Goal: Information Seeking & Learning: Learn about a topic

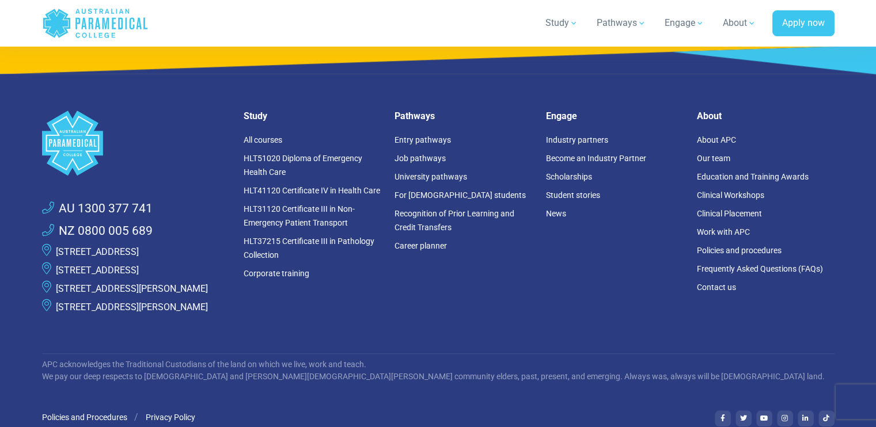
scroll to position [1202, 0]
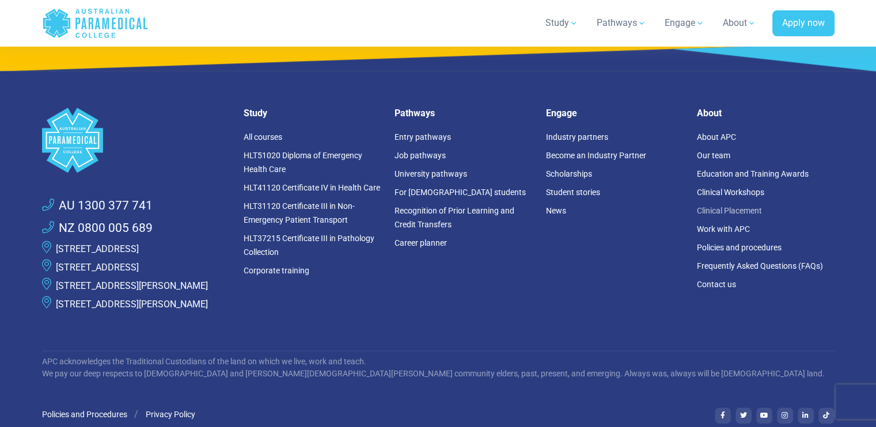
click at [723, 206] on link "Clinical Placement" at bounding box center [729, 210] width 65 height 9
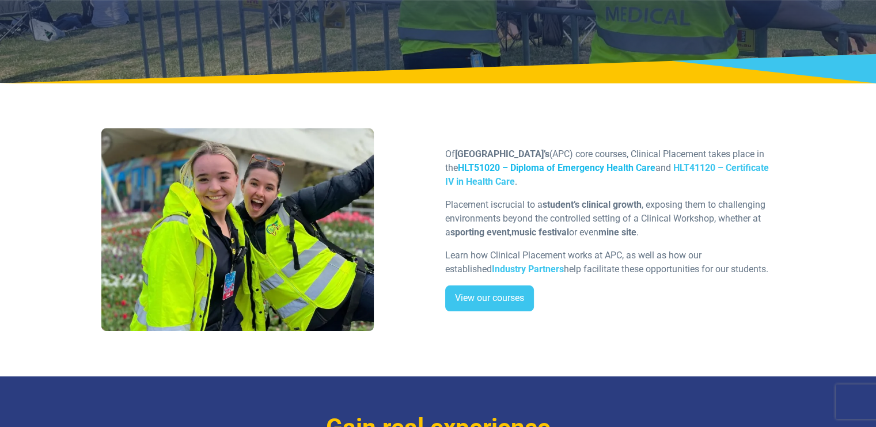
scroll to position [170, 0]
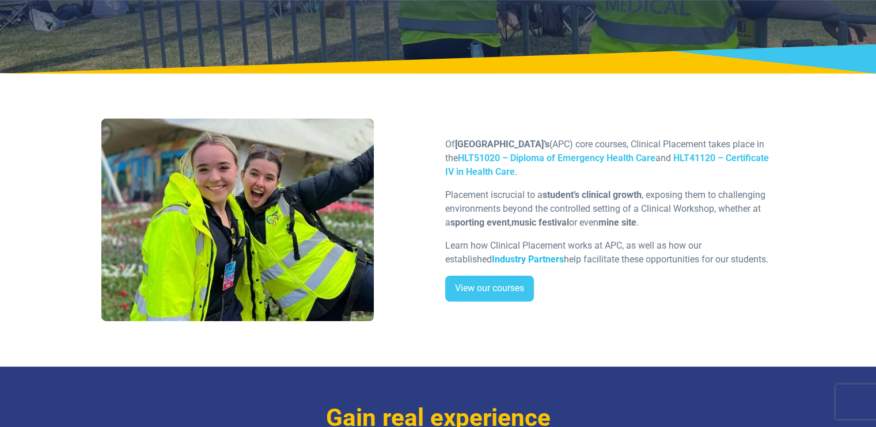
click at [492, 260] on strong "Industry Partners" at bounding box center [528, 259] width 72 height 11
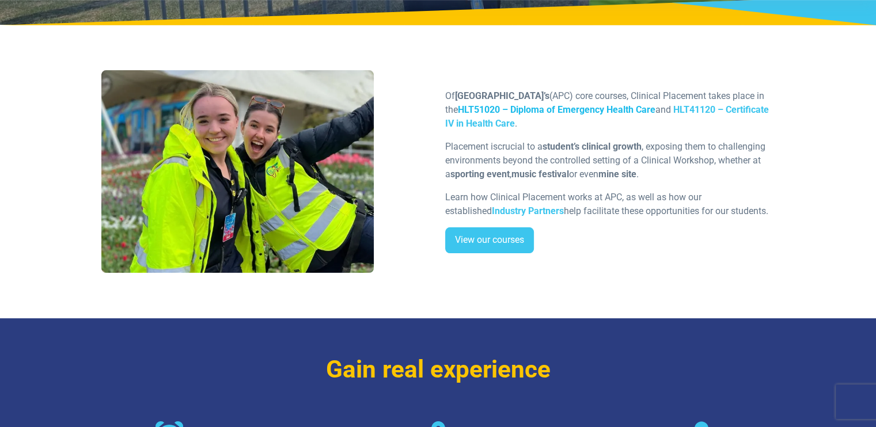
scroll to position [0, 0]
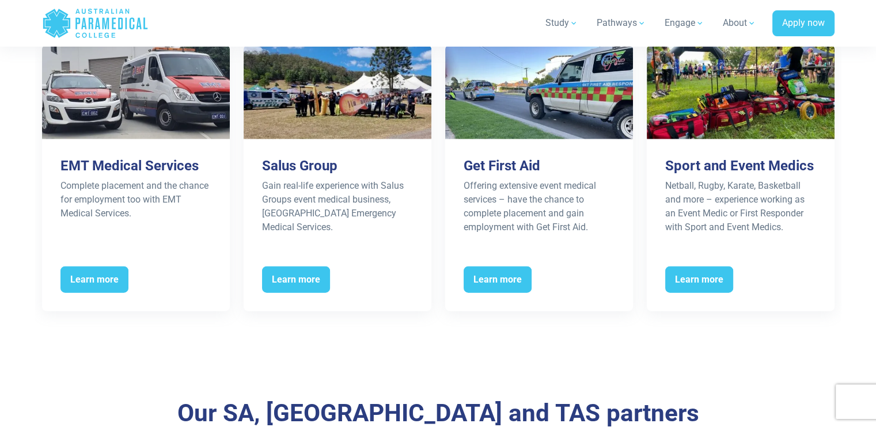
scroll to position [2592, 0]
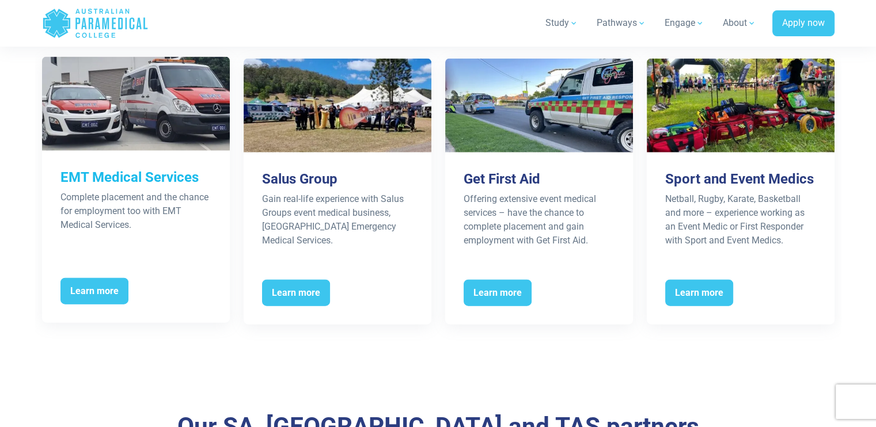
click at [147, 169] on h3 "EMT Medical Services" at bounding box center [135, 177] width 151 height 17
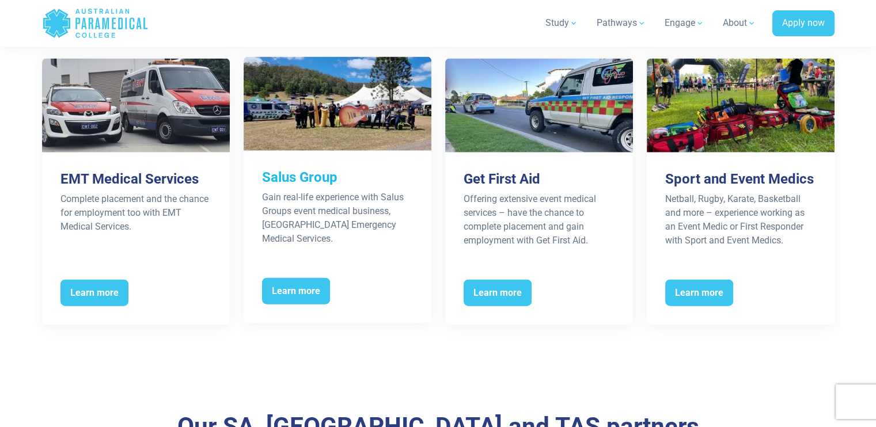
click at [290, 169] on h3 "Salus Group" at bounding box center [337, 177] width 151 height 17
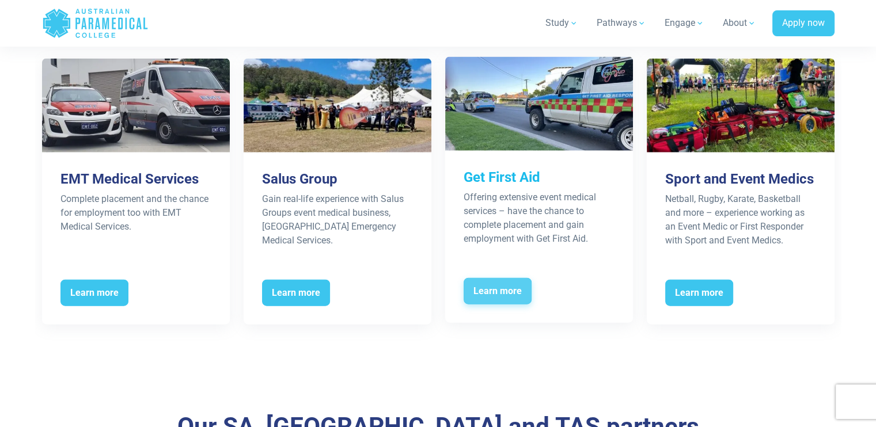
click at [497, 278] on span "Learn more" at bounding box center [497, 291] width 68 height 26
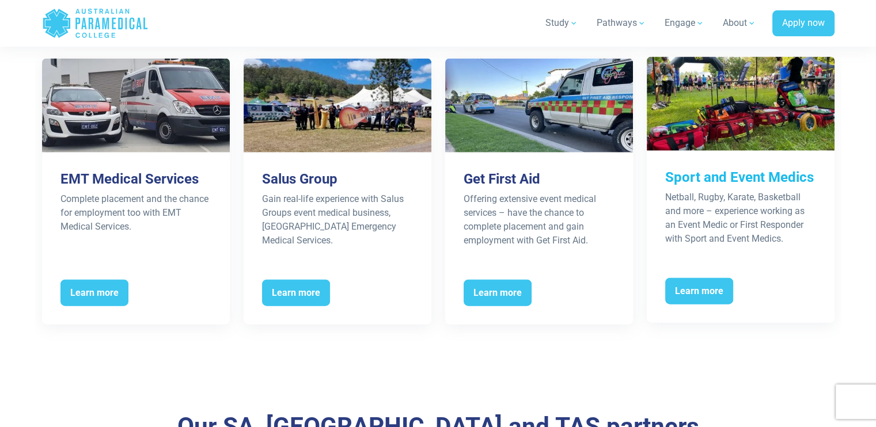
click at [767, 169] on h3 "Sport and Event Medics" at bounding box center [740, 177] width 151 height 17
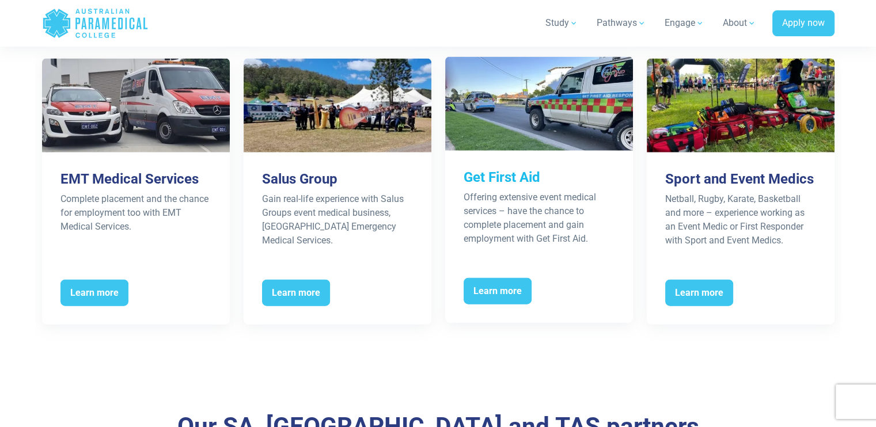
click at [490, 169] on h3 "Get First Aid" at bounding box center [538, 177] width 151 height 17
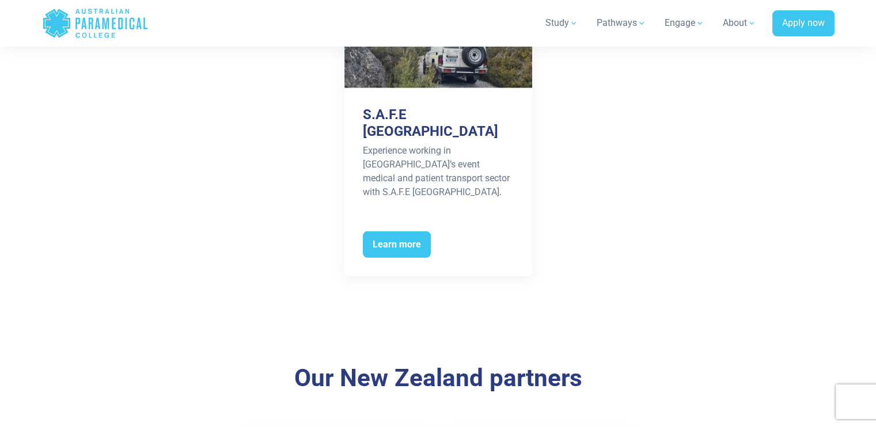
scroll to position [3369, 0]
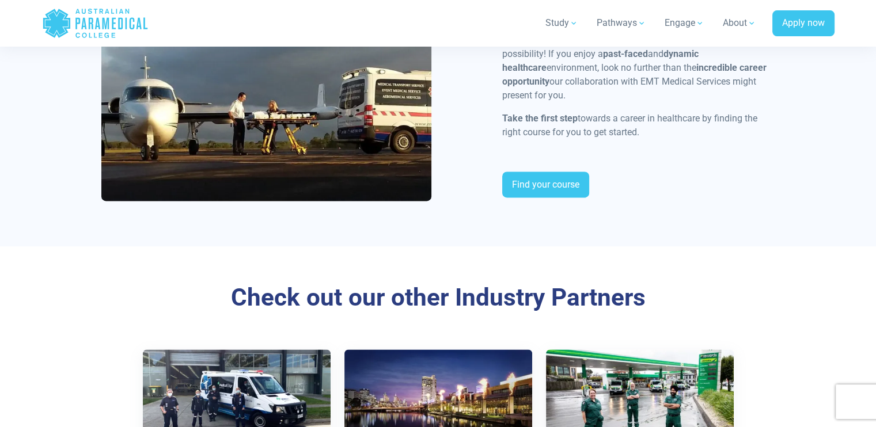
scroll to position [1600, 0]
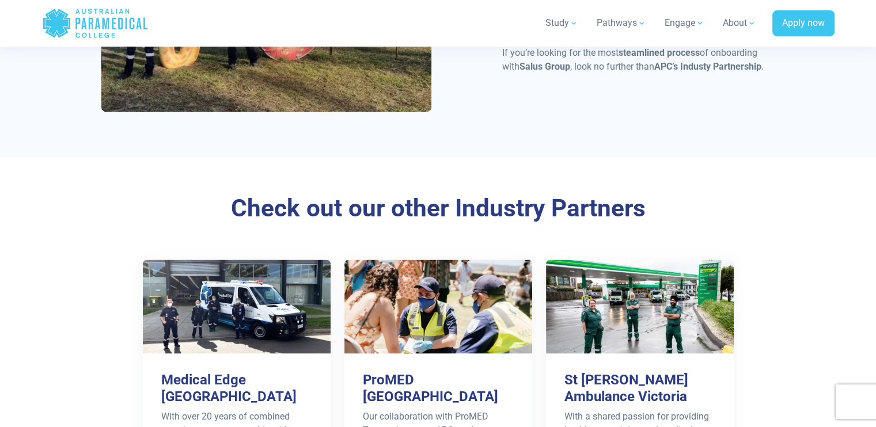
scroll to position [1723, 0]
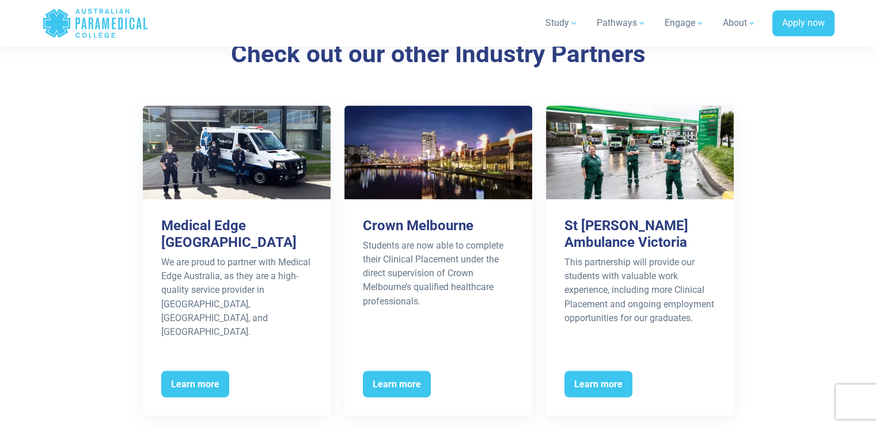
scroll to position [1886, 0]
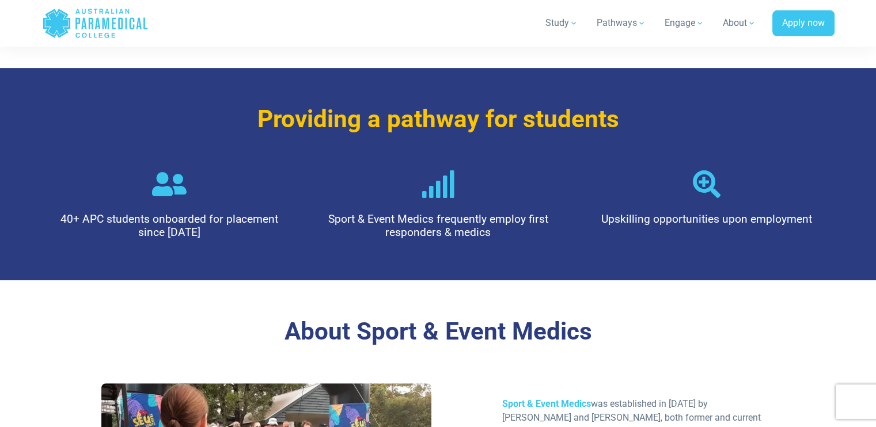
scroll to position [600, 0]
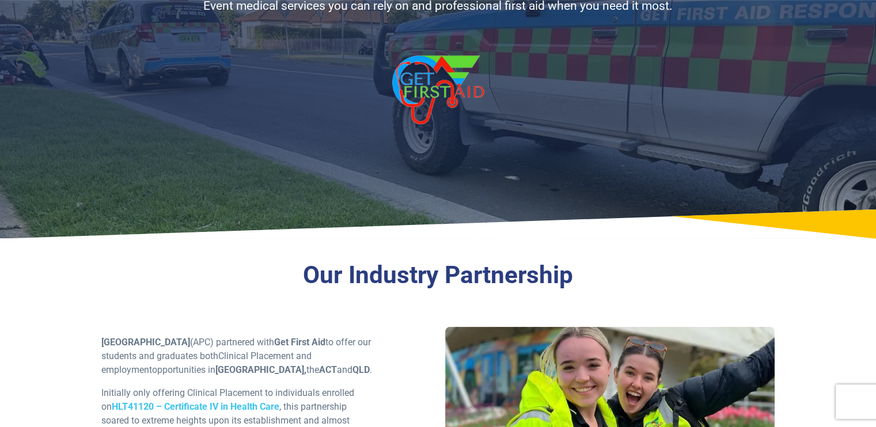
scroll to position [138, 0]
